Goal: Transaction & Acquisition: Subscribe to service/newsletter

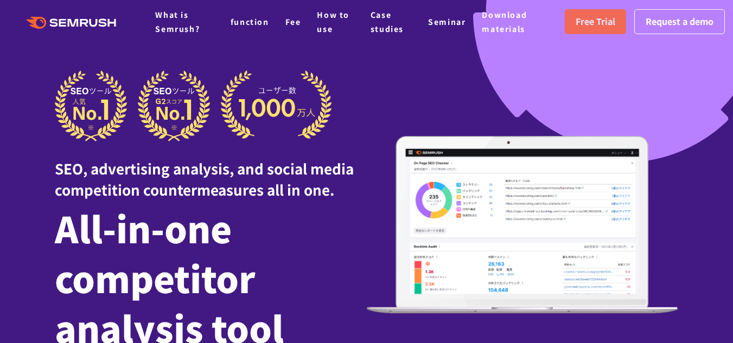
click at [600, 25] on font "Free Trial" at bounding box center [595, 21] width 40 height 13
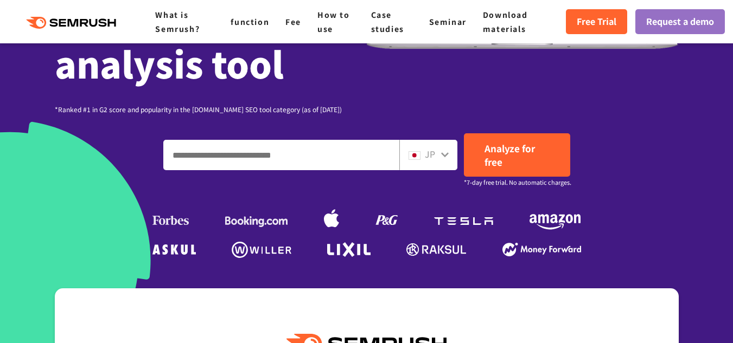
scroll to position [265, 0]
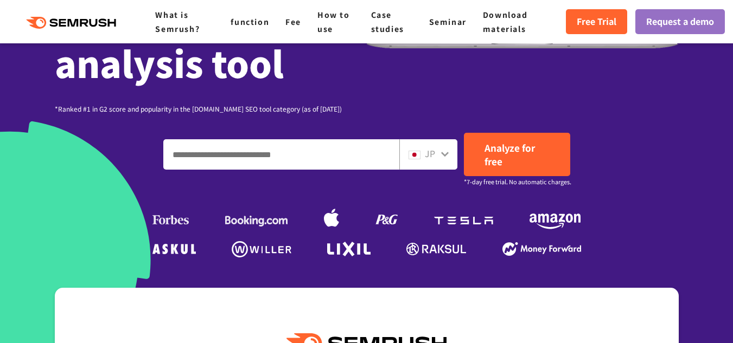
click at [448, 151] on icon at bounding box center [444, 154] width 9 height 9
click at [305, 142] on input "Enter a domain, keyword or URL" at bounding box center [281, 154] width 235 height 29
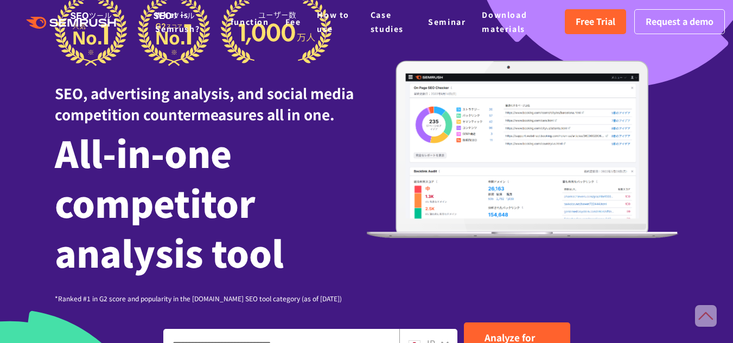
scroll to position [0, 0]
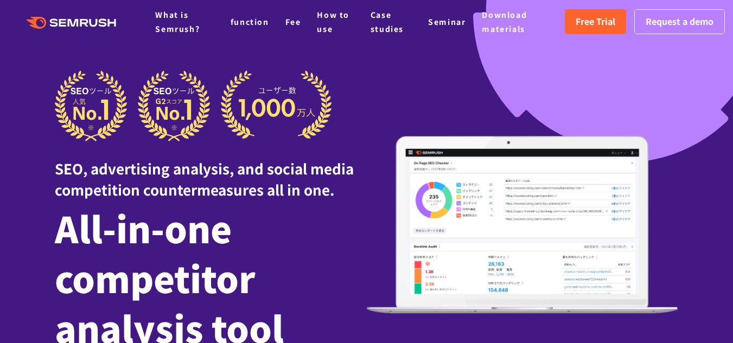
click at [62, 25] on polygon at bounding box center [63, 23] width 7 height 8
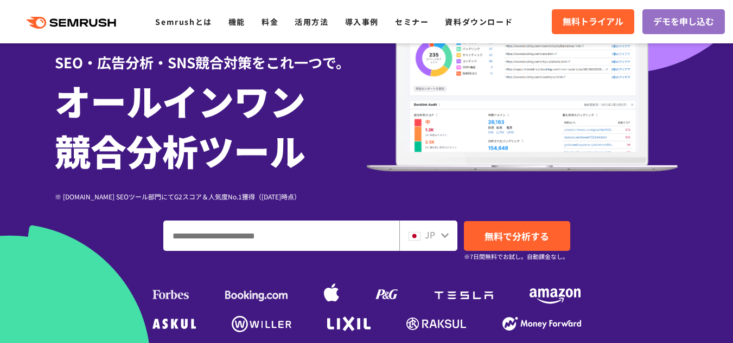
scroll to position [89, 0]
